Goal: Information Seeking & Learning: Learn about a topic

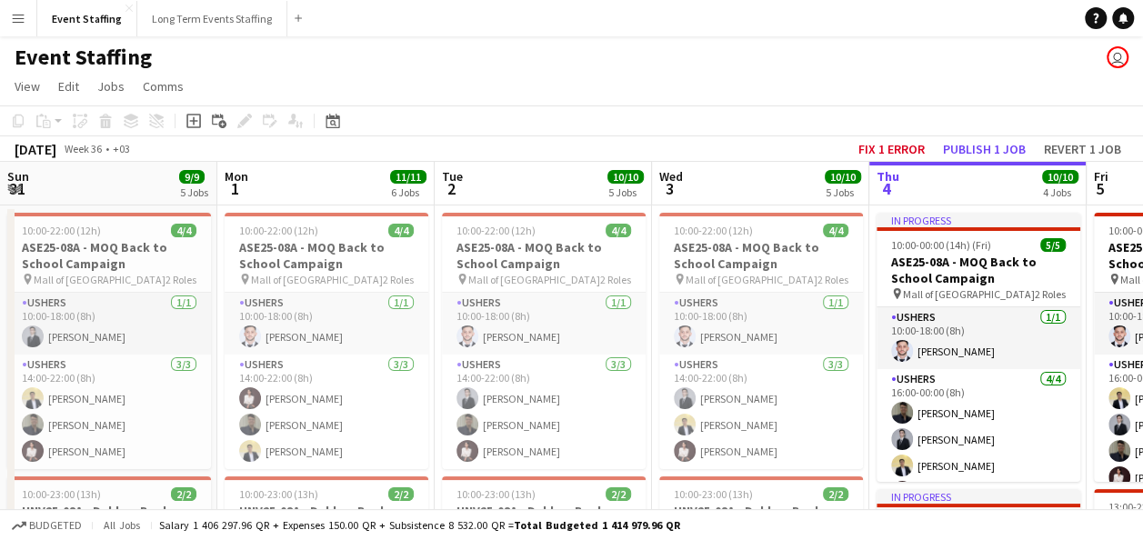
scroll to position [0, 415]
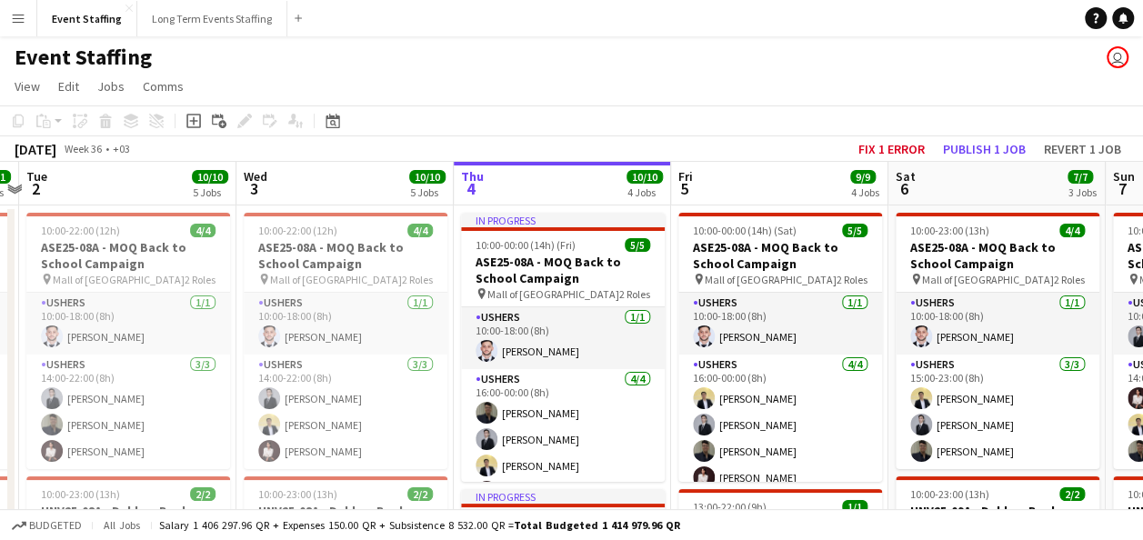
click at [20, 25] on app-icon "Menu" at bounding box center [18, 18] width 15 height 15
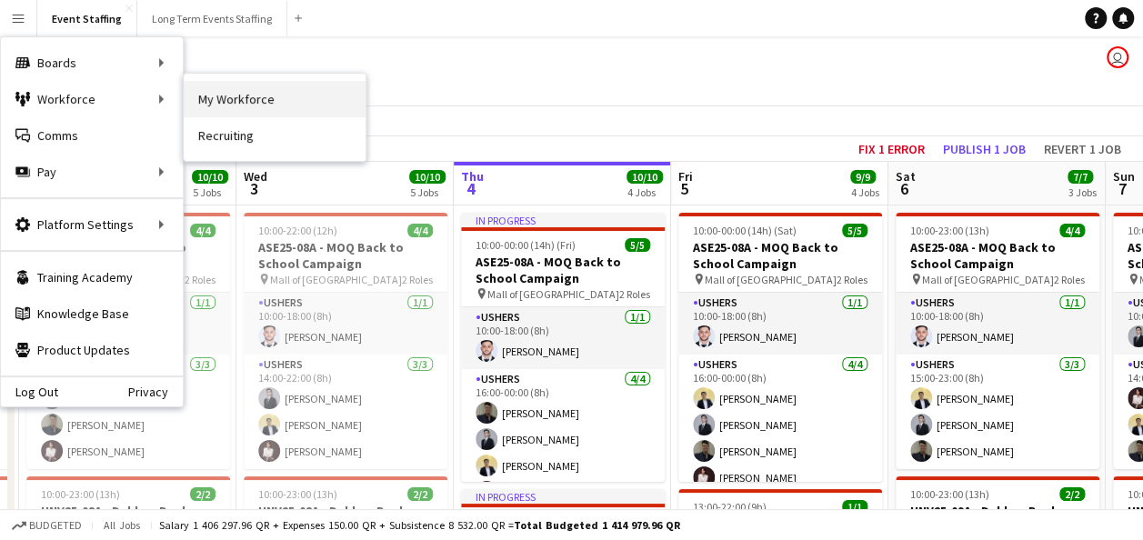
click at [239, 89] on link "My Workforce" at bounding box center [275, 99] width 182 height 36
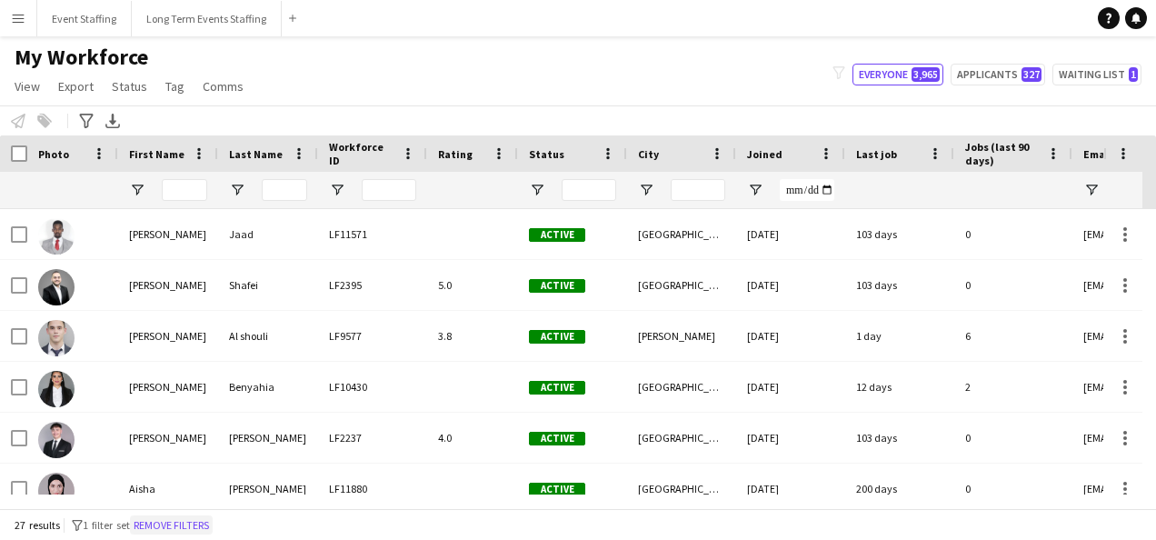
click at [213, 527] on button "Remove filters" at bounding box center [171, 525] width 83 height 20
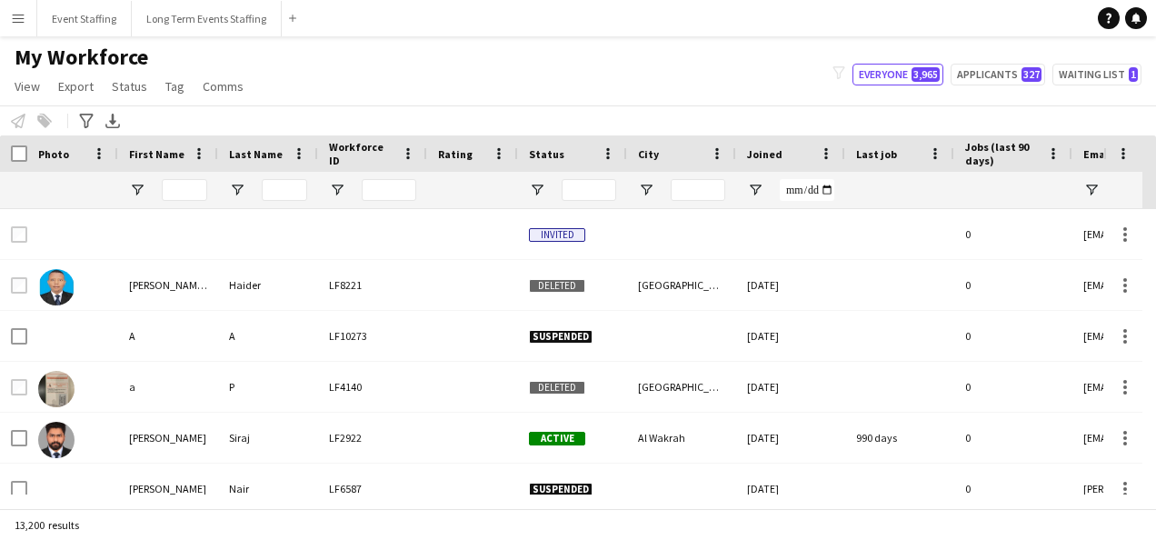
click at [509, 511] on div "13,200 results" at bounding box center [578, 524] width 1156 height 31
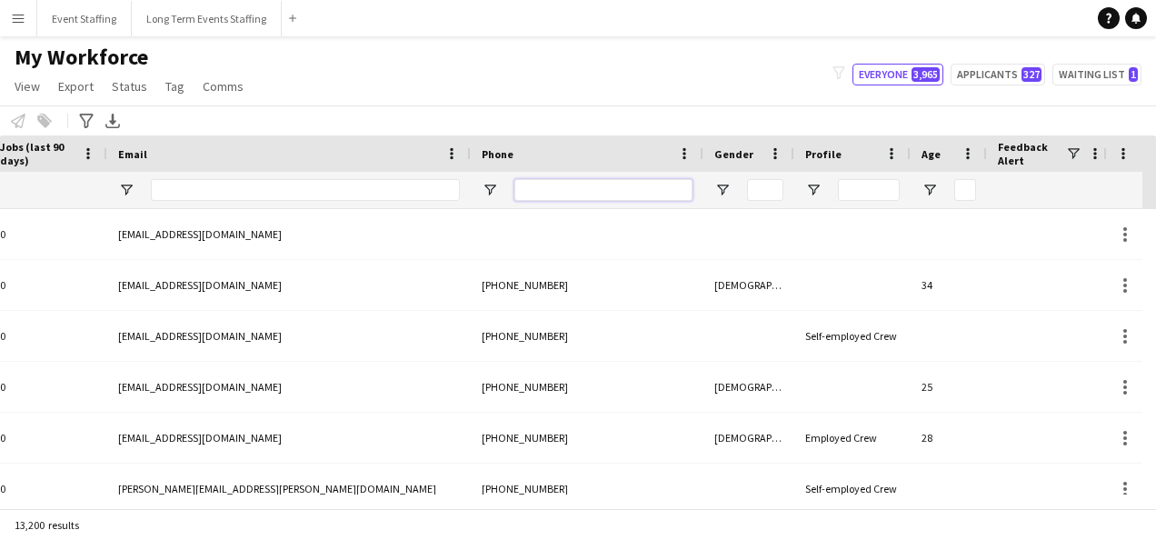
click at [528, 188] on input "Phone Filter Input" at bounding box center [604, 190] width 178 height 22
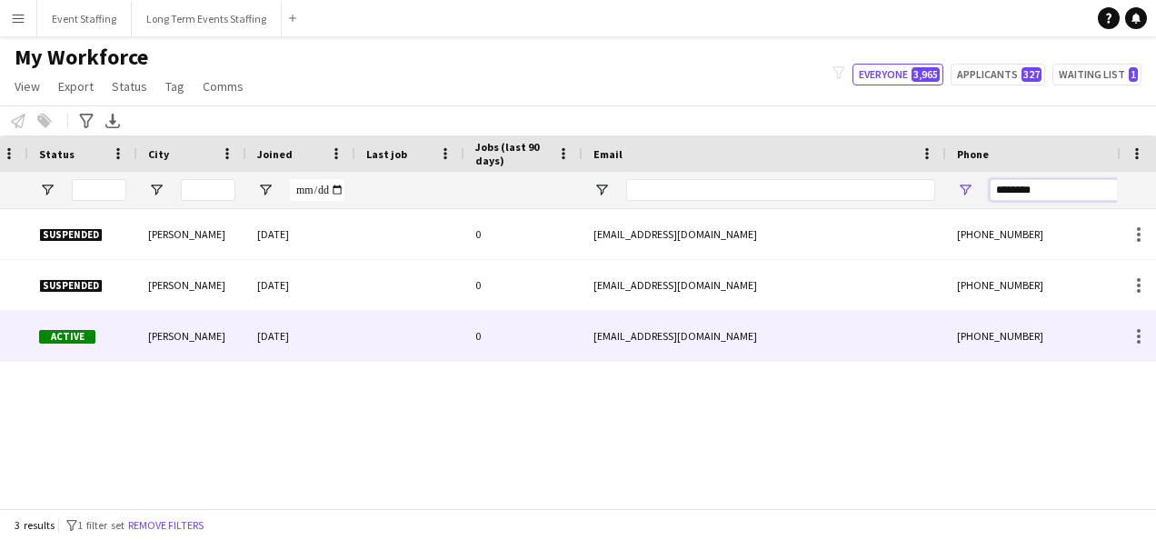
scroll to position [0, 0]
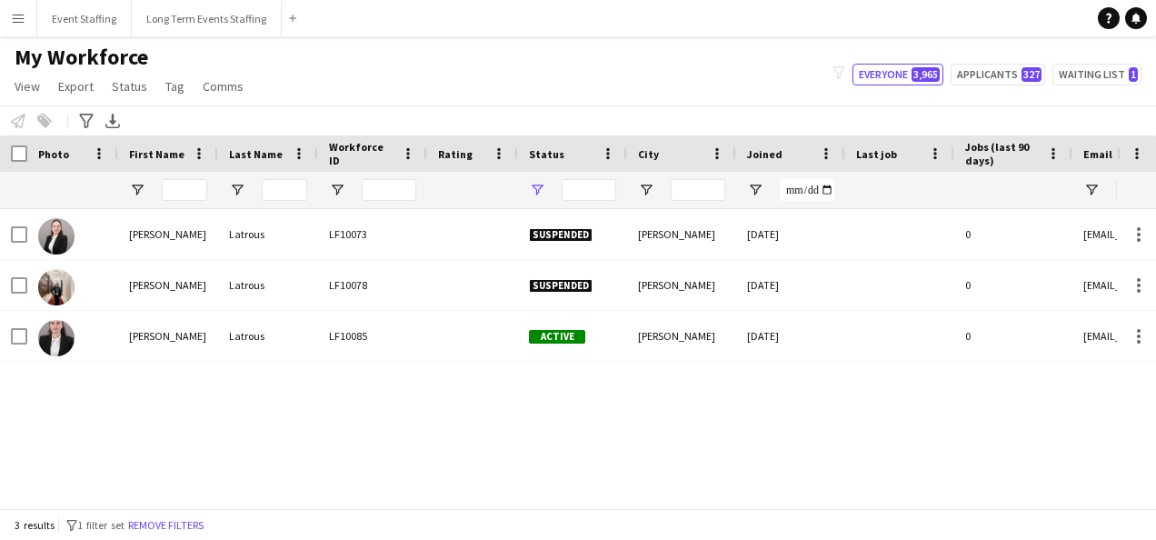
type input "********"
click at [533, 187] on span "Open Filter Menu" at bounding box center [537, 190] width 16 height 16
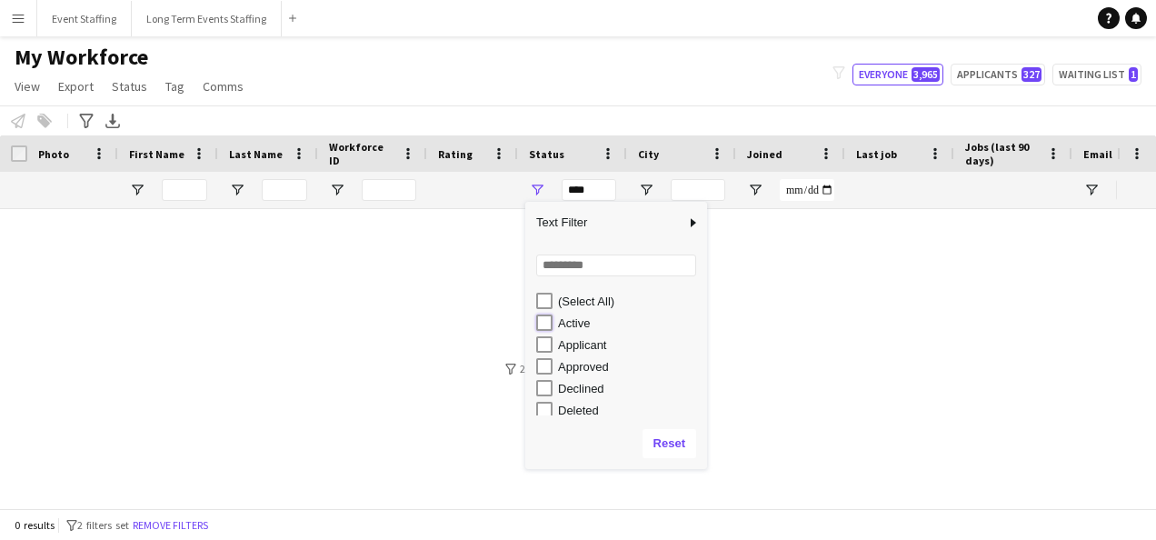
type input "**********"
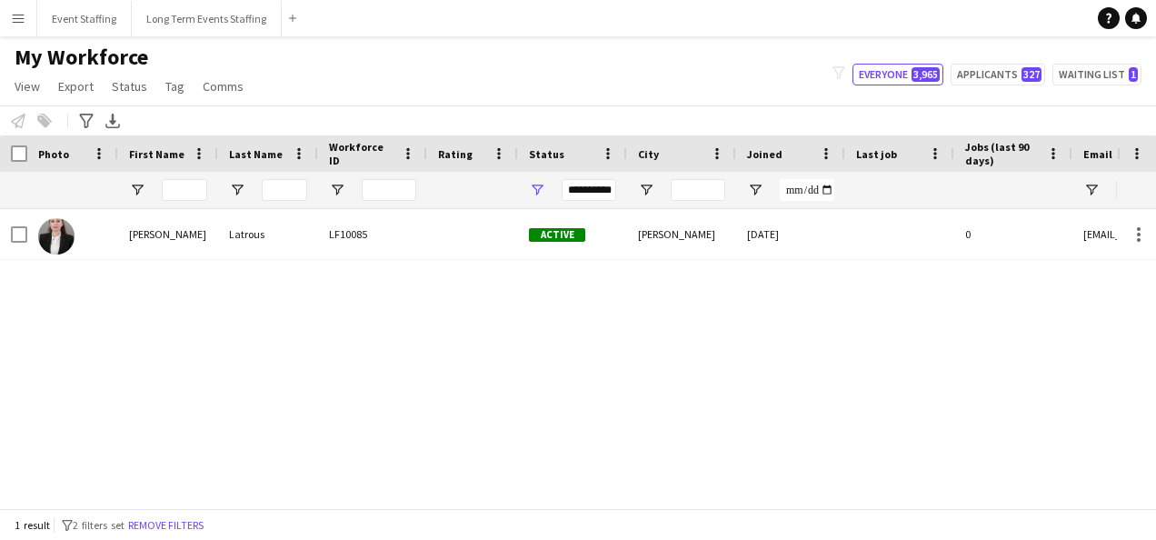
click at [532, 111] on div "Notify workforce Add to tag Select at least one crew to tag him or her. Advance…" at bounding box center [578, 120] width 1156 height 30
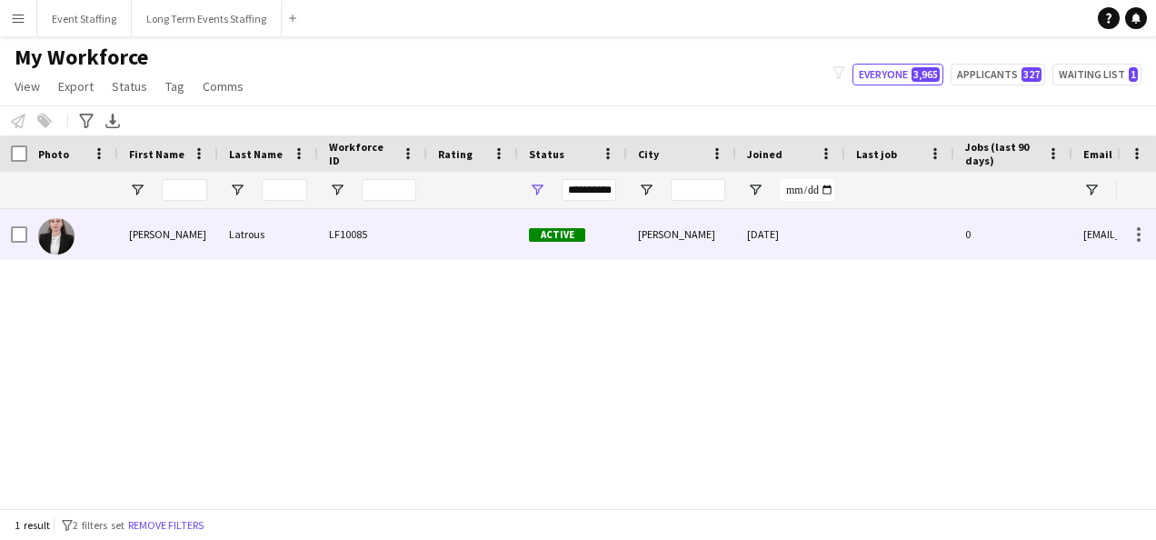
click at [476, 253] on div at bounding box center [472, 234] width 91 height 50
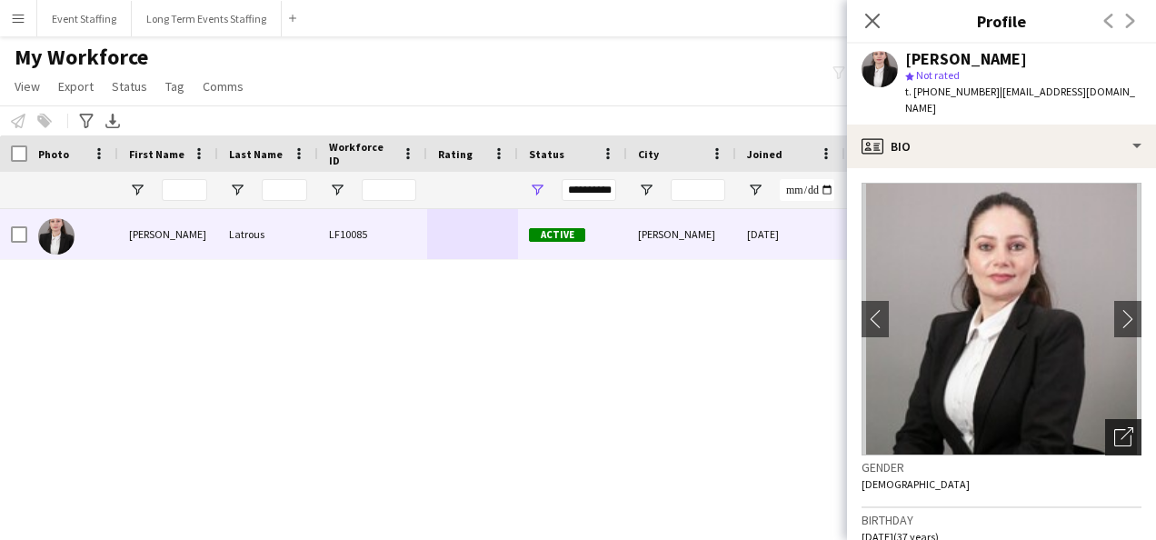
click at [1118, 432] on div "Open photos pop-in" at bounding box center [1123, 437] width 36 height 36
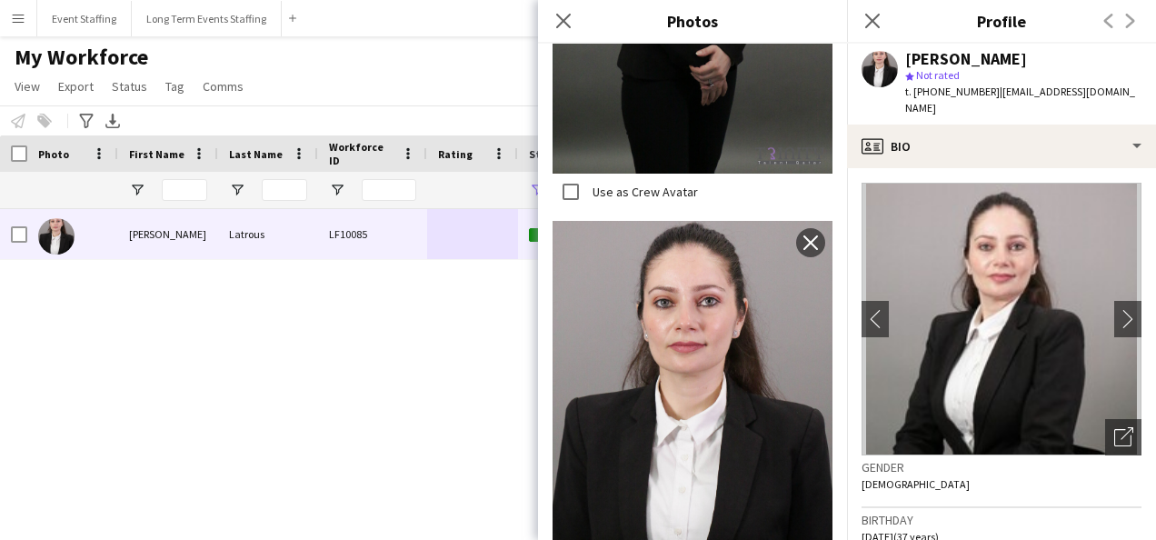
click at [1093, 73] on div "star Not rated" at bounding box center [1023, 75] width 236 height 16
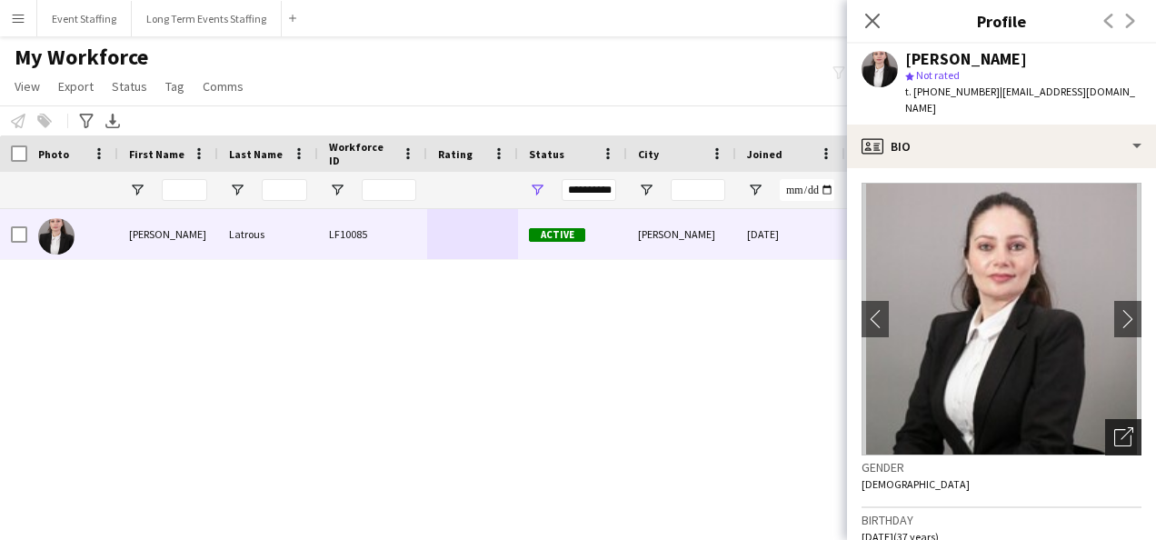
click at [1123, 419] on div "Open photos pop-in" at bounding box center [1123, 437] width 36 height 36
